Goal: Information Seeking & Learning: Check status

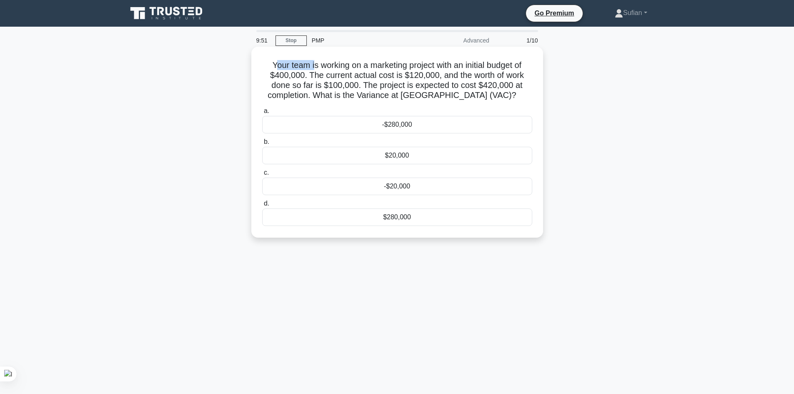
drag, startPoint x: 270, startPoint y: 69, endPoint x: 307, endPoint y: 70, distance: 37.1
click at [307, 70] on h5 "Your team is working on a marketing project with an initial budget of $400,000.…" at bounding box center [397, 80] width 272 height 41
click at [309, 71] on h5 "Your team is working on a marketing project with an initial budget of $400,000.…" at bounding box center [397, 80] width 272 height 41
drag, startPoint x: 475, startPoint y: 63, endPoint x: 406, endPoint y: 79, distance: 71.1
click at [475, 63] on h5 "Your team is working on a marketing project with an initial budget of $400,000.…" at bounding box center [397, 80] width 272 height 41
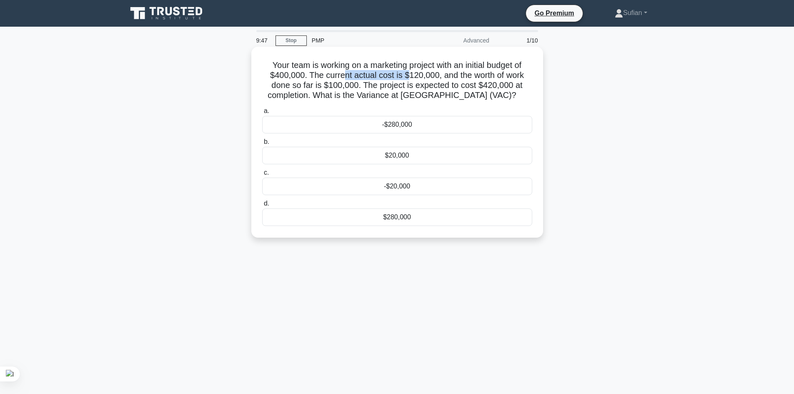
drag, startPoint x: 371, startPoint y: 73, endPoint x: 408, endPoint y: 73, distance: 36.7
click at [408, 73] on h5 "Your team is working on a marketing project with an initial budget of $400,000.…" at bounding box center [397, 80] width 272 height 41
click at [420, 71] on h5 "Your team is working on a marketing project with an initial budget of $400,000.…" at bounding box center [397, 80] width 272 height 41
drag, startPoint x: 407, startPoint y: 74, endPoint x: 422, endPoint y: 75, distance: 15.4
click at [422, 75] on h5 "Your team is working on a marketing project with an initial budget of $400,000.…" at bounding box center [397, 80] width 272 height 41
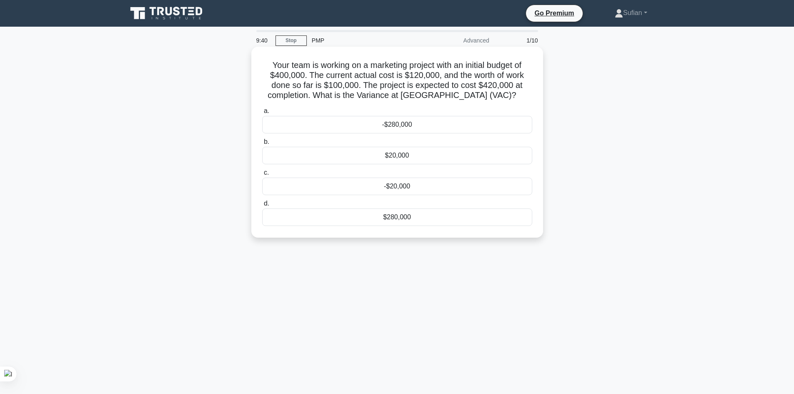
click at [278, 75] on h5 "Your team is working on a marketing project with an initial budget of $400,000.…" at bounding box center [397, 80] width 272 height 41
click at [501, 80] on h5 "Your team is working on a marketing project with an initial budget of $400,000.…" at bounding box center [397, 80] width 272 height 41
click at [303, 90] on h5 "Your team is working on a marketing project with an initial budget of $400,000.…" at bounding box center [397, 80] width 272 height 41
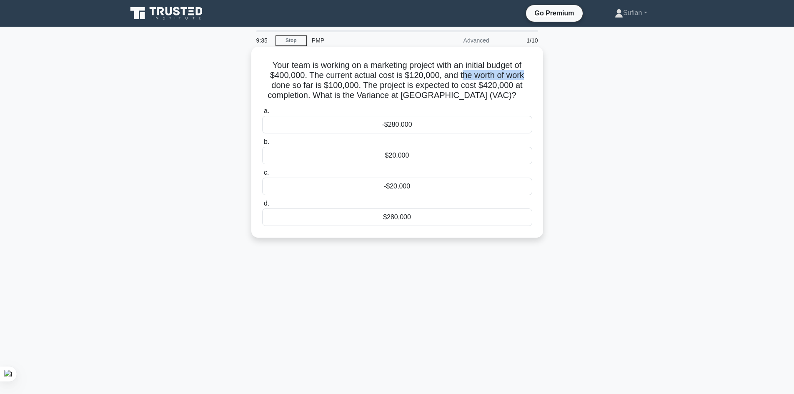
drag, startPoint x: 462, startPoint y: 77, endPoint x: 423, endPoint y: 79, distance: 38.8
click at [472, 73] on h5 "Your team is working on a marketing project with an initial budget of $400,000.…" at bounding box center [397, 80] width 272 height 41
click at [320, 82] on h5 "Your team is working on a marketing project with an initial budget of $400,000.…" at bounding box center [397, 80] width 272 height 41
drag, startPoint x: 322, startPoint y: 87, endPoint x: 410, endPoint y: 77, distance: 88.4
click at [351, 89] on h5 "Your team is working on a marketing project with an initial budget of $400,000.…" at bounding box center [397, 80] width 272 height 41
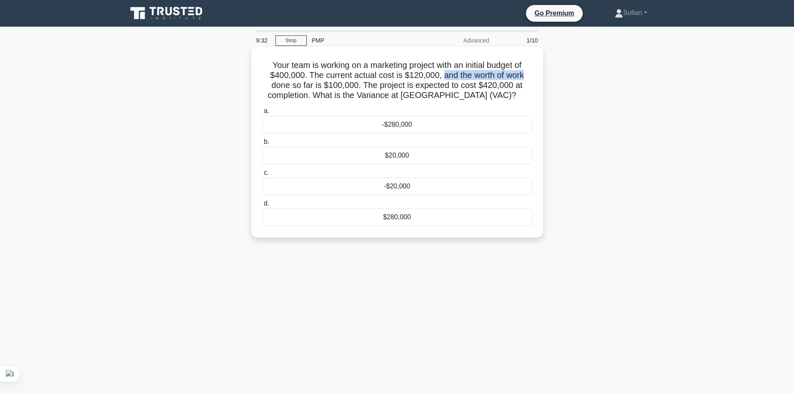
drag, startPoint x: 440, startPoint y: 75, endPoint x: 531, endPoint y: 78, distance: 90.5
click at [531, 78] on h5 "Your team is working on a marketing project with an initial budget of $400,000.…" at bounding box center [397, 80] width 272 height 41
click at [537, 77] on div "Your team is working on a marketing project with an initial budget of $400,000.…" at bounding box center [397, 142] width 285 height 184
drag, startPoint x: 365, startPoint y: 88, endPoint x: 475, endPoint y: 135, distance: 119.1
click at [333, 98] on h5 "Your team is working on a marketing project with an initial budget of $400,000.…" at bounding box center [397, 80] width 272 height 41
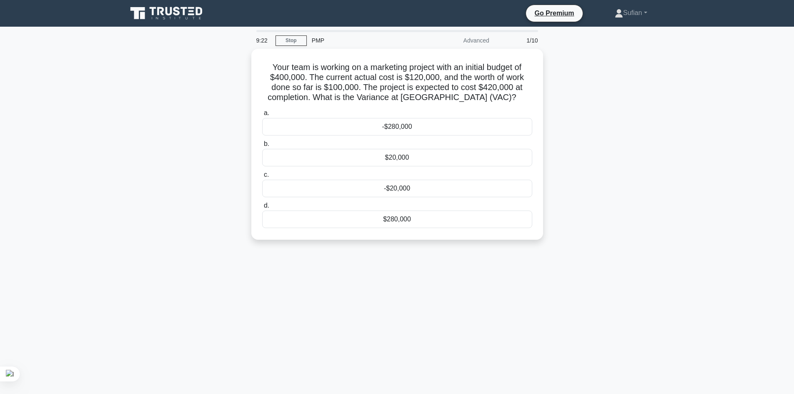
click at [610, 110] on div "Your team is working on a marketing project with an initial budget of $400,000.…" at bounding box center [397, 149] width 550 height 201
click at [493, 86] on h5 "Your team is working on a marketing project with an initial budget of $400,000.…" at bounding box center [397, 80] width 272 height 41
click at [298, 73] on h5 "Your team is working on a marketing project with an initial budget of $400,000.…" at bounding box center [397, 80] width 272 height 41
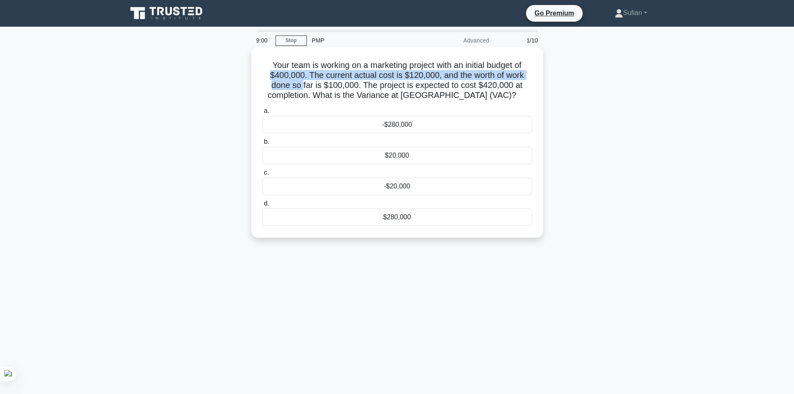
drag, startPoint x: 270, startPoint y: 77, endPoint x: 383, endPoint y: 81, distance: 113.8
click at [306, 81] on h5 "Your team is working on a marketing project with an initial budget of $400,000.…" at bounding box center [397, 80] width 272 height 41
click at [425, 85] on h5 "Your team is working on a marketing project with an initial budget of $400,000.…" at bounding box center [397, 80] width 272 height 41
click at [425, 77] on h5 "Your team is working on a marketing project with an initial budget of $400,000.…" at bounding box center [397, 80] width 272 height 41
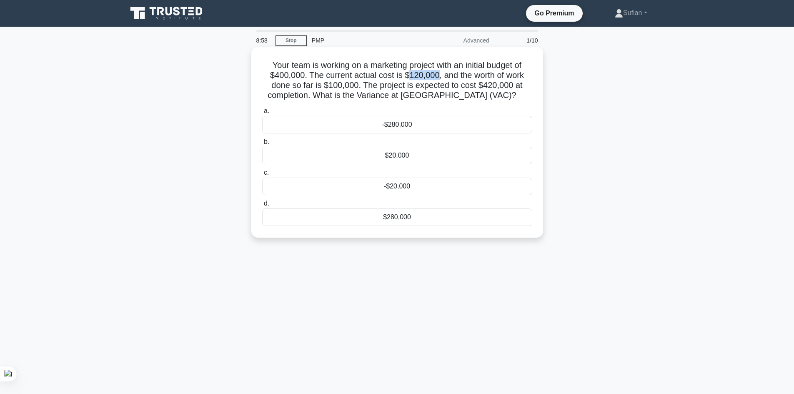
click at [425, 77] on h5 "Your team is working on a marketing project with an initial budget of $400,000.…" at bounding box center [397, 80] width 272 height 41
click at [521, 80] on h5 "Your team is working on a marketing project with an initial budget of $400,000.…" at bounding box center [397, 80] width 272 height 41
drag, startPoint x: 349, startPoint y: 96, endPoint x: 468, endPoint y: 96, distance: 118.3
click at [468, 96] on h5 "Your team is working on a marketing project with an initial budget of $400,000.…" at bounding box center [397, 80] width 272 height 41
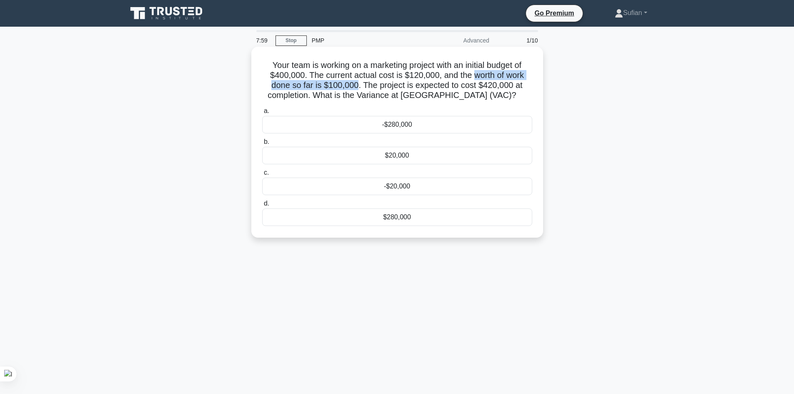
drag, startPoint x: 474, startPoint y: 77, endPoint x: 355, endPoint y: 85, distance: 119.4
click at [355, 85] on h5 "Your team is working on a marketing project with an initial budget of $400,000.…" at bounding box center [397, 80] width 272 height 41
copy h5 "worth of work done so far is $100,000"
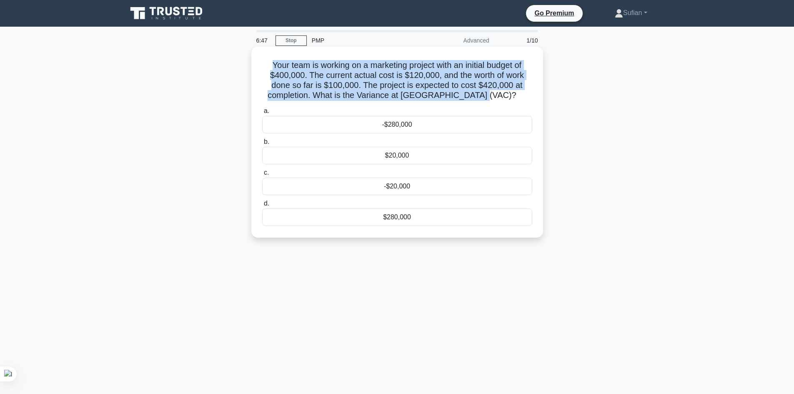
drag, startPoint x: 508, startPoint y: 92, endPoint x: 454, endPoint y: 225, distance: 143.0
click at [259, 62] on div "Your team is working on a marketing project with an initial budget of $400,000.…" at bounding box center [397, 142] width 285 height 184
copy h5 "Your team is working on a marketing project with an initial budget of $400,000.…"
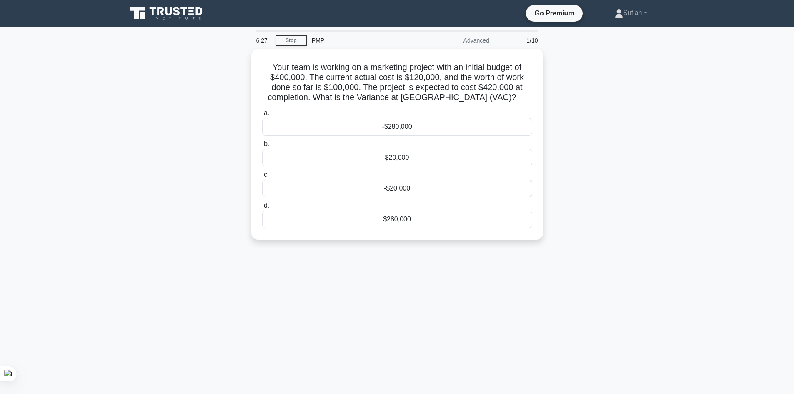
drag, startPoint x: 676, startPoint y: 175, endPoint x: 672, endPoint y: 179, distance: 5.9
click at [681, 175] on main "6:27 Stop PMP Advanced 1/10 Your team is working on a marketing project with an…" at bounding box center [397, 238] width 794 height 423
click at [731, 207] on main "5:55 Stop PMP Advanced 1/10 Your team is working on a marketing project with an…" at bounding box center [397, 238] width 794 height 423
